Goal: Obtain resource: Obtain resource

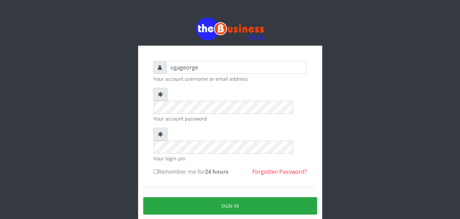
type input "ogageorge"
click at [198, 115] on small "Your account password" at bounding box center [231, 118] width 154 height 7
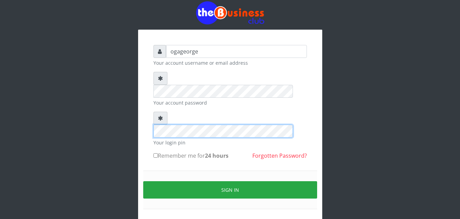
scroll to position [26, 0]
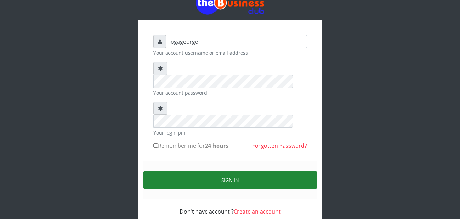
click at [198, 172] on button "Sign in" at bounding box center [230, 180] width 174 height 17
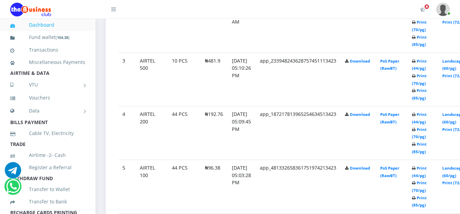
scroll to position [455, 0]
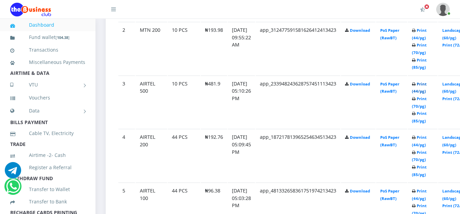
click at [427, 86] on link "Print (44/pg)" at bounding box center [419, 87] width 15 height 13
click at [427, 87] on link "Print (44/pg)" at bounding box center [419, 87] width 15 height 13
click at [427, 85] on link "Print (44/pg)" at bounding box center [419, 87] width 15 height 13
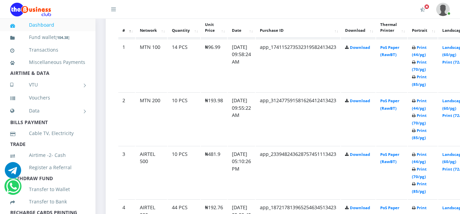
scroll to position [385, 0]
click at [427, 104] on link "Print (44/pg)" at bounding box center [419, 104] width 15 height 13
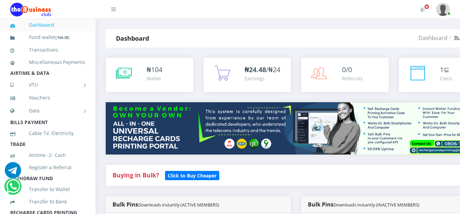
scroll to position [385, 0]
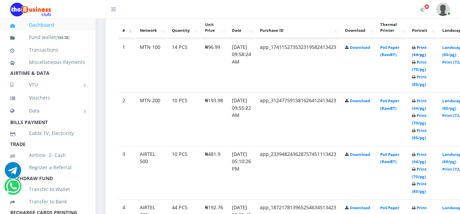
click at [427, 49] on link "Print (44/pg)" at bounding box center [419, 51] width 15 height 13
